Goal: Task Accomplishment & Management: Use online tool/utility

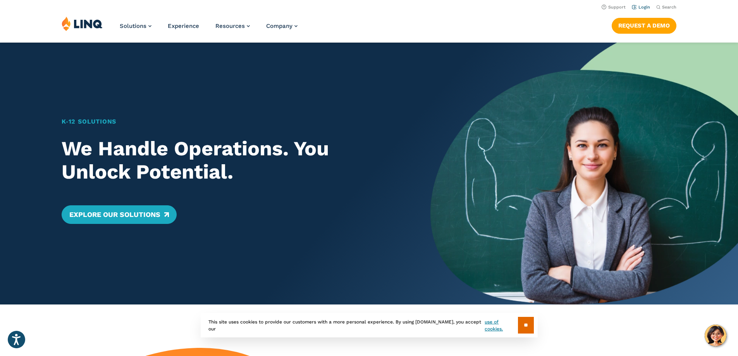
click at [639, 7] on link "Login" at bounding box center [641, 7] width 18 height 5
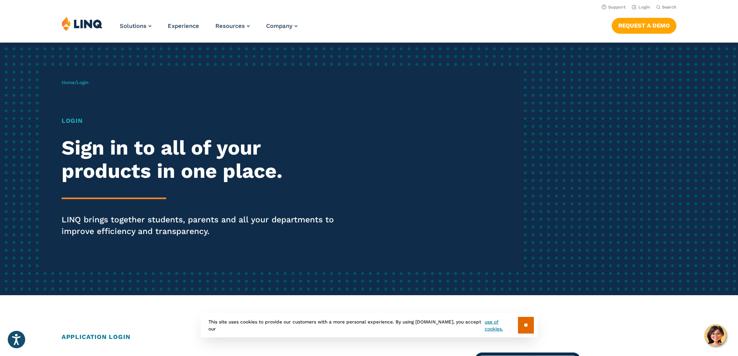
click at [85, 82] on span "Login" at bounding box center [83, 82] width 12 height 5
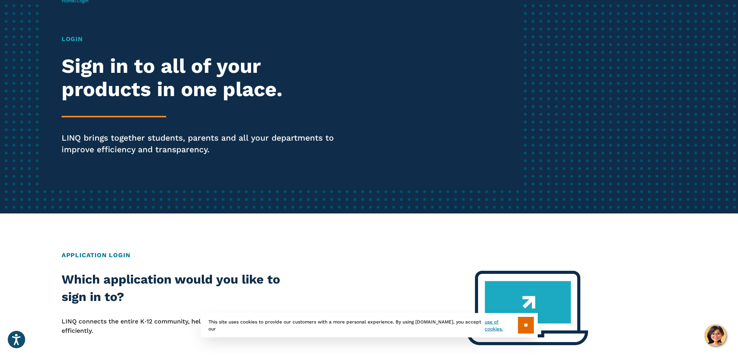
scroll to position [116, 0]
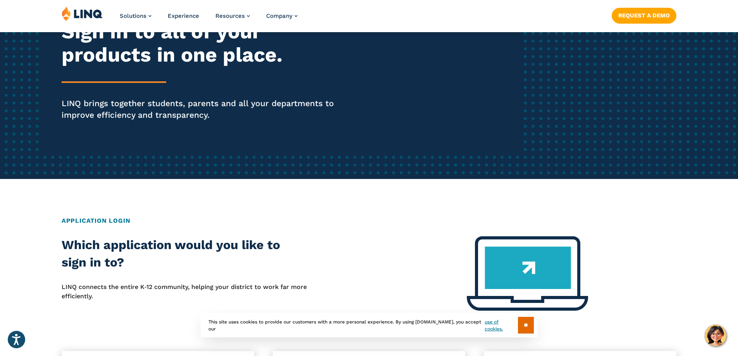
click at [106, 220] on h2 "Application Login" at bounding box center [369, 220] width 615 height 9
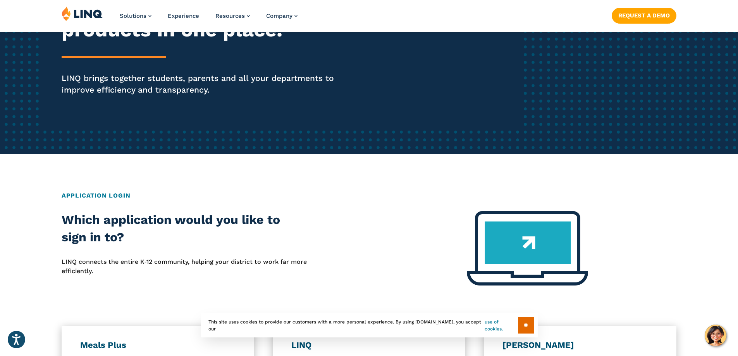
scroll to position [155, 0]
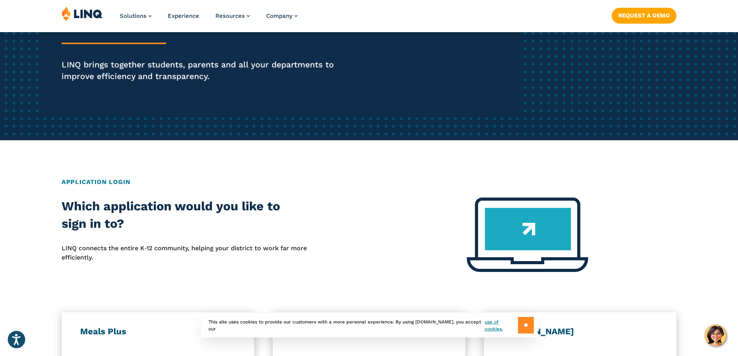
click at [527, 329] on input "**" at bounding box center [526, 325] width 16 height 17
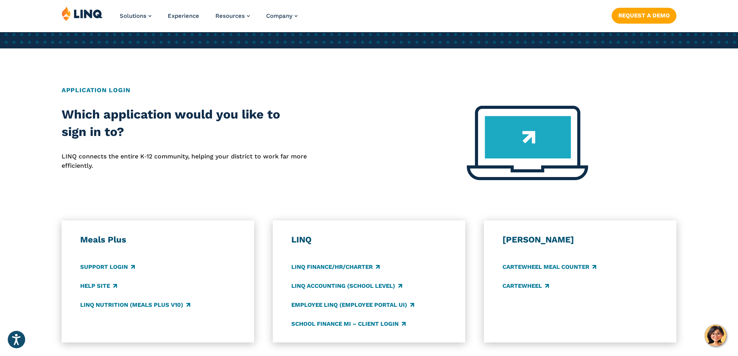
scroll to position [271, 0]
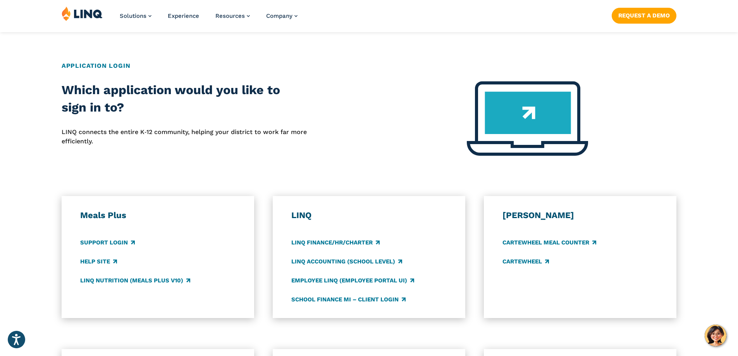
click at [102, 217] on h3 "Meals Plus" at bounding box center [158, 215] width 156 height 11
click at [98, 244] on link "Support Login" at bounding box center [107, 242] width 55 height 9
